Goal: Navigation & Orientation: Find specific page/section

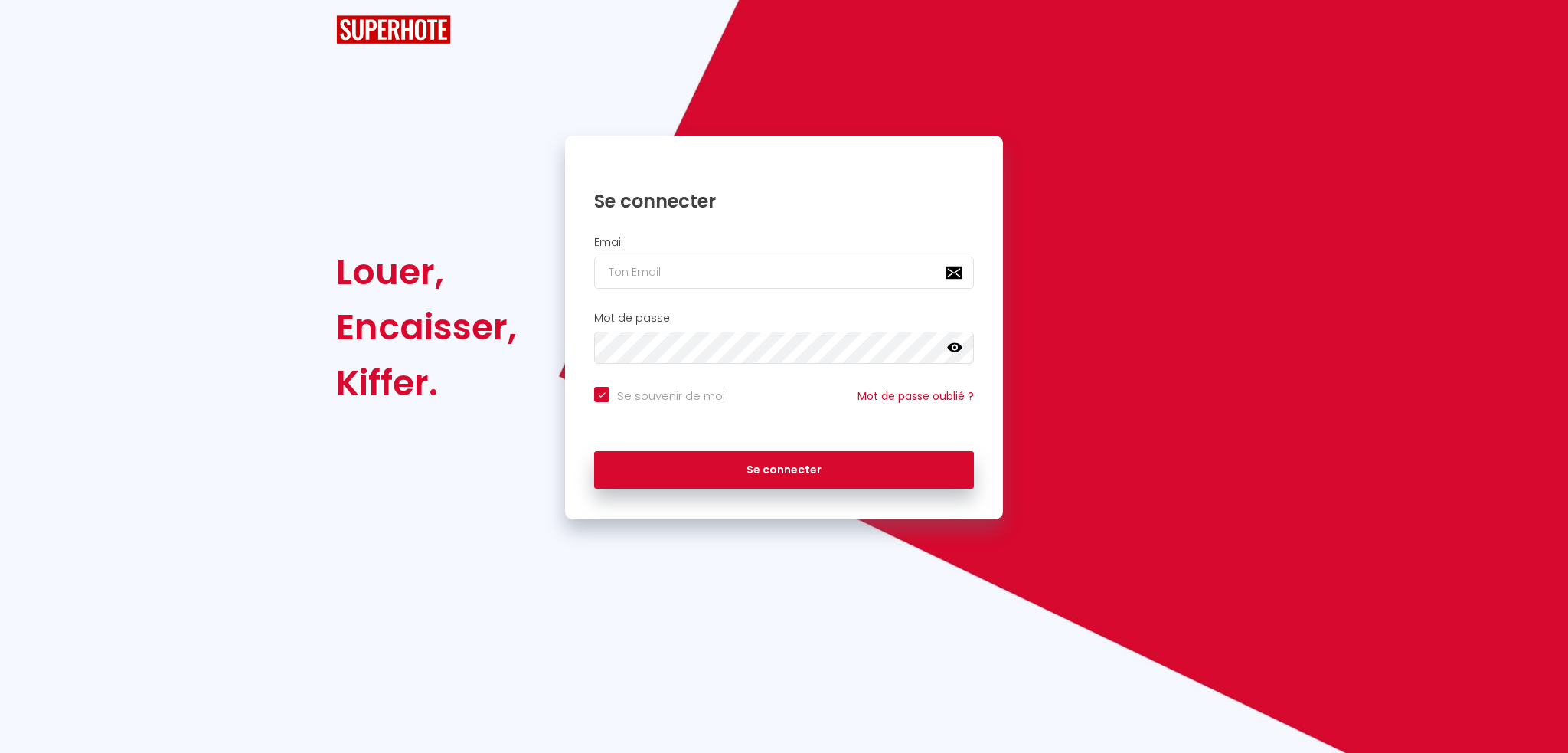
checkbox input "true"
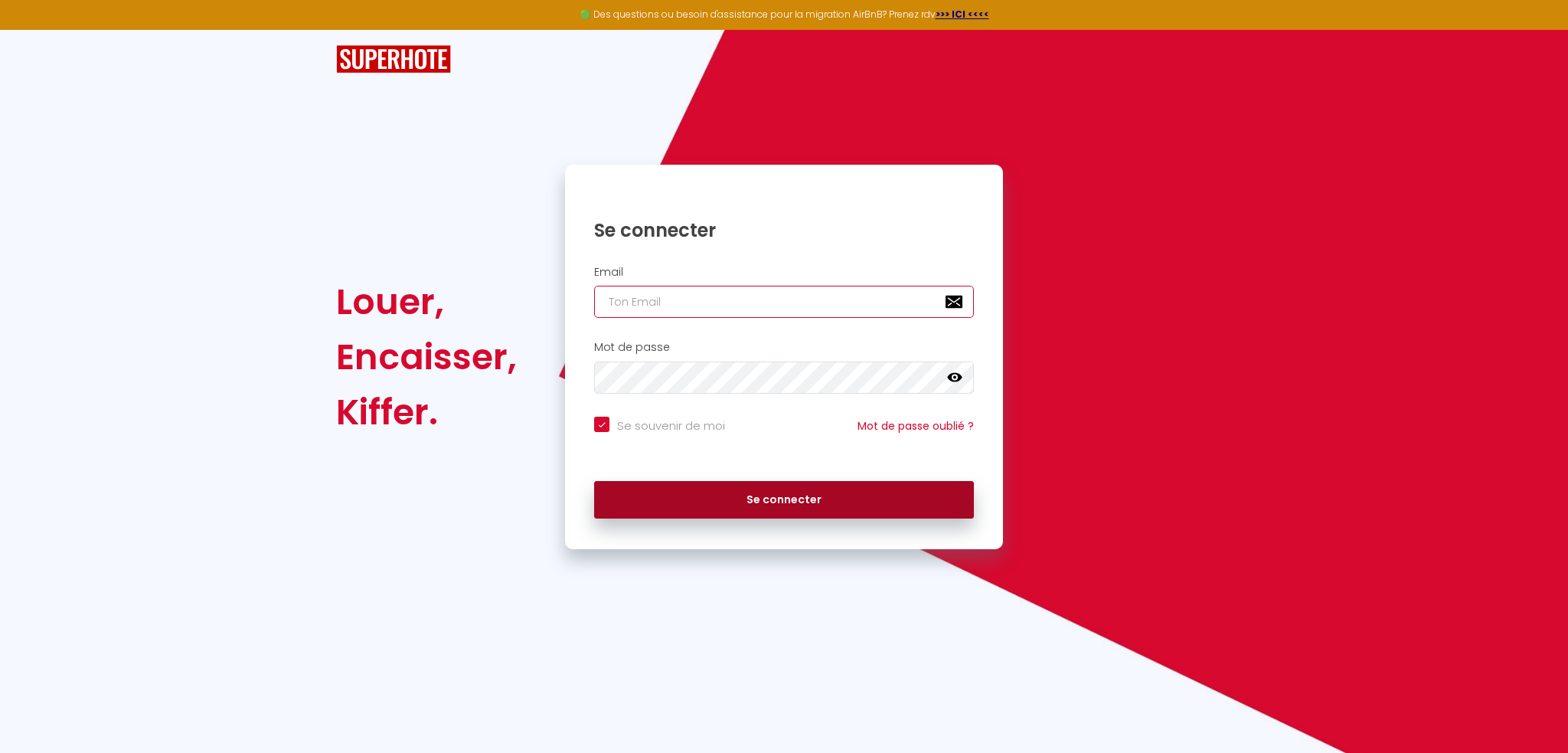
type input "[EMAIL_ADDRESS][DOMAIN_NAME]"
click at [760, 504] on button "Se connecter" at bounding box center [784, 500] width 379 height 38
checkbox input "true"
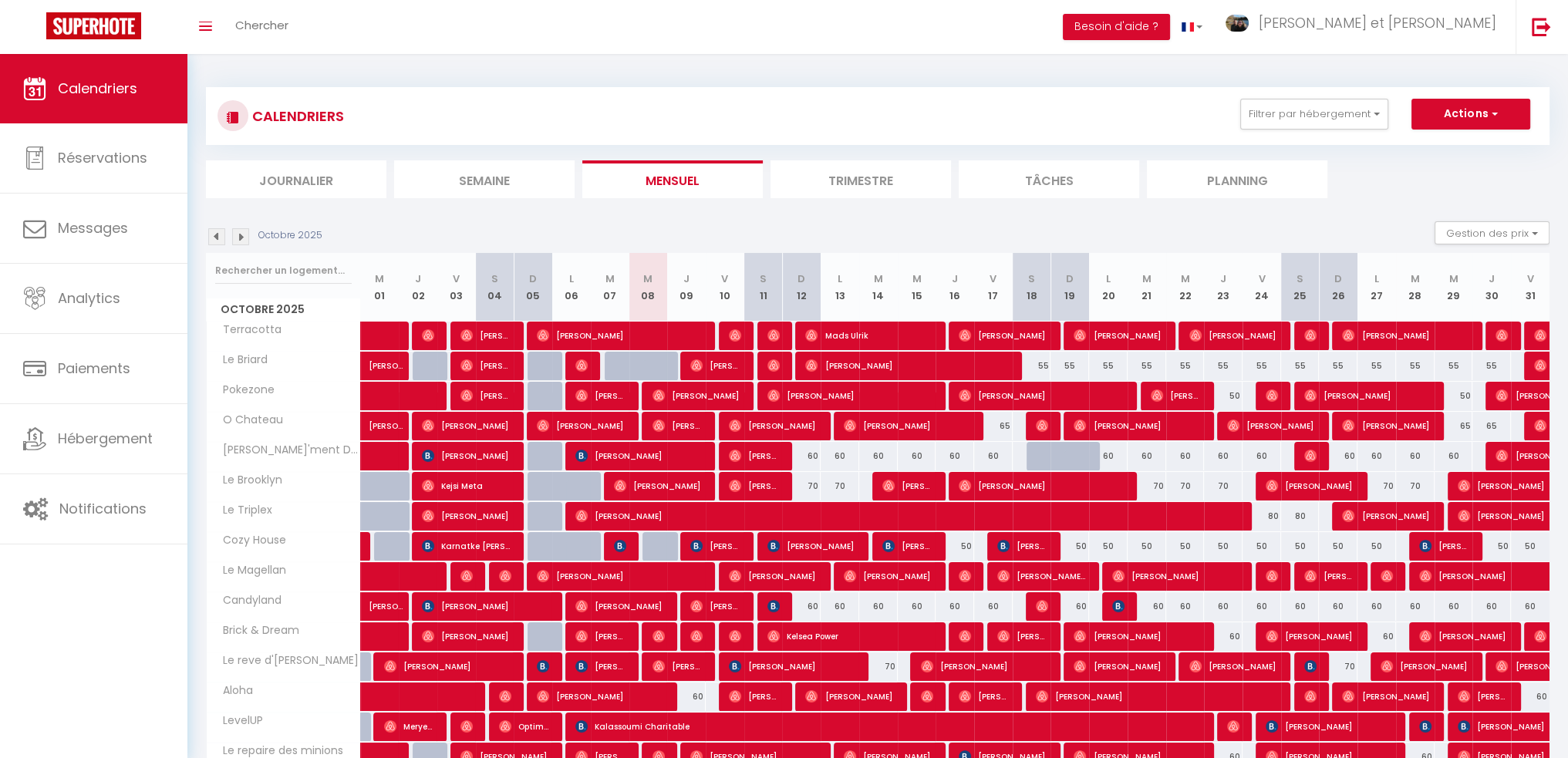
click at [872, 181] on li "Trimestre" at bounding box center [861, 179] width 181 height 38
